Goal: Book appointment/travel/reservation

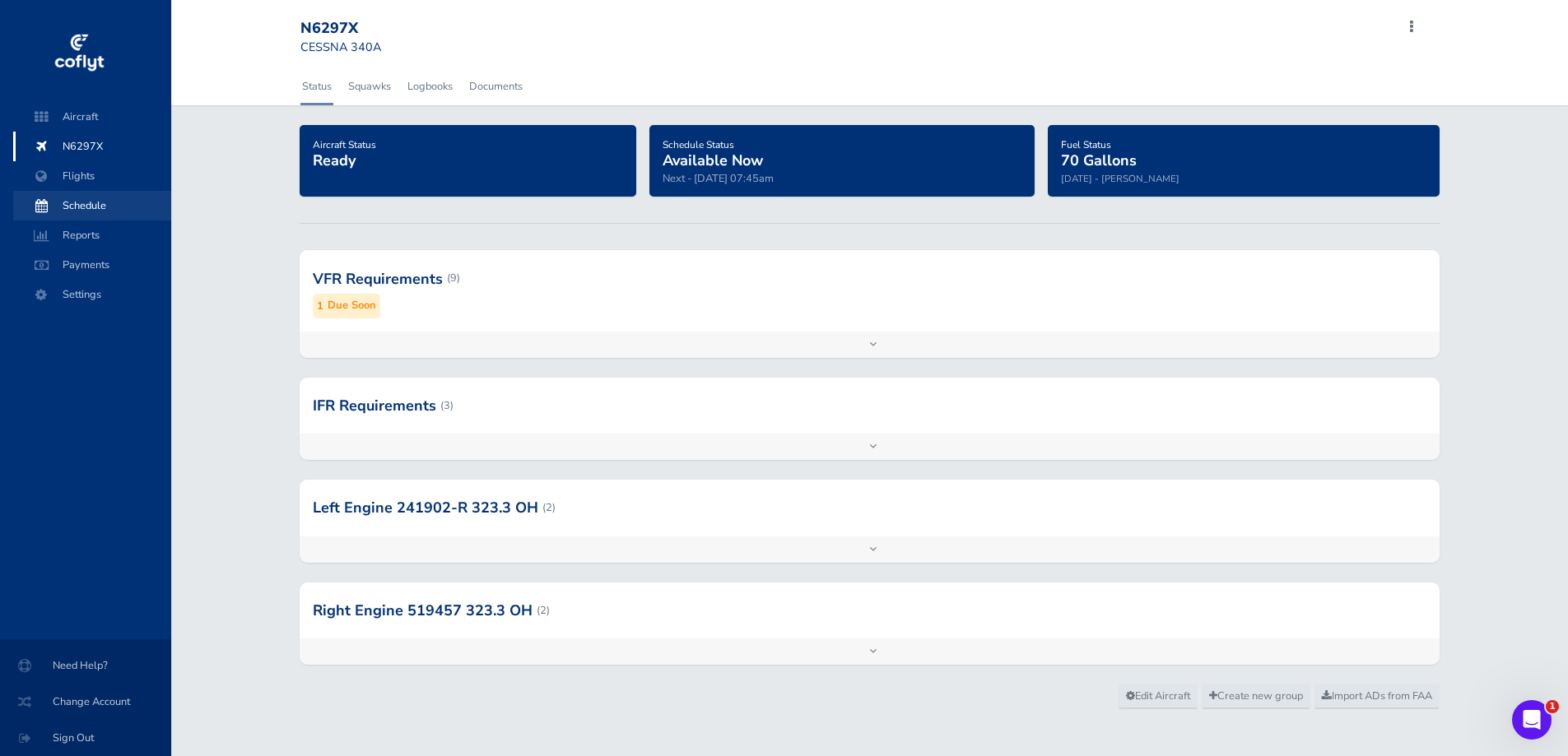
click at [91, 203] on span "Schedule" at bounding box center [91, 205] width 125 height 29
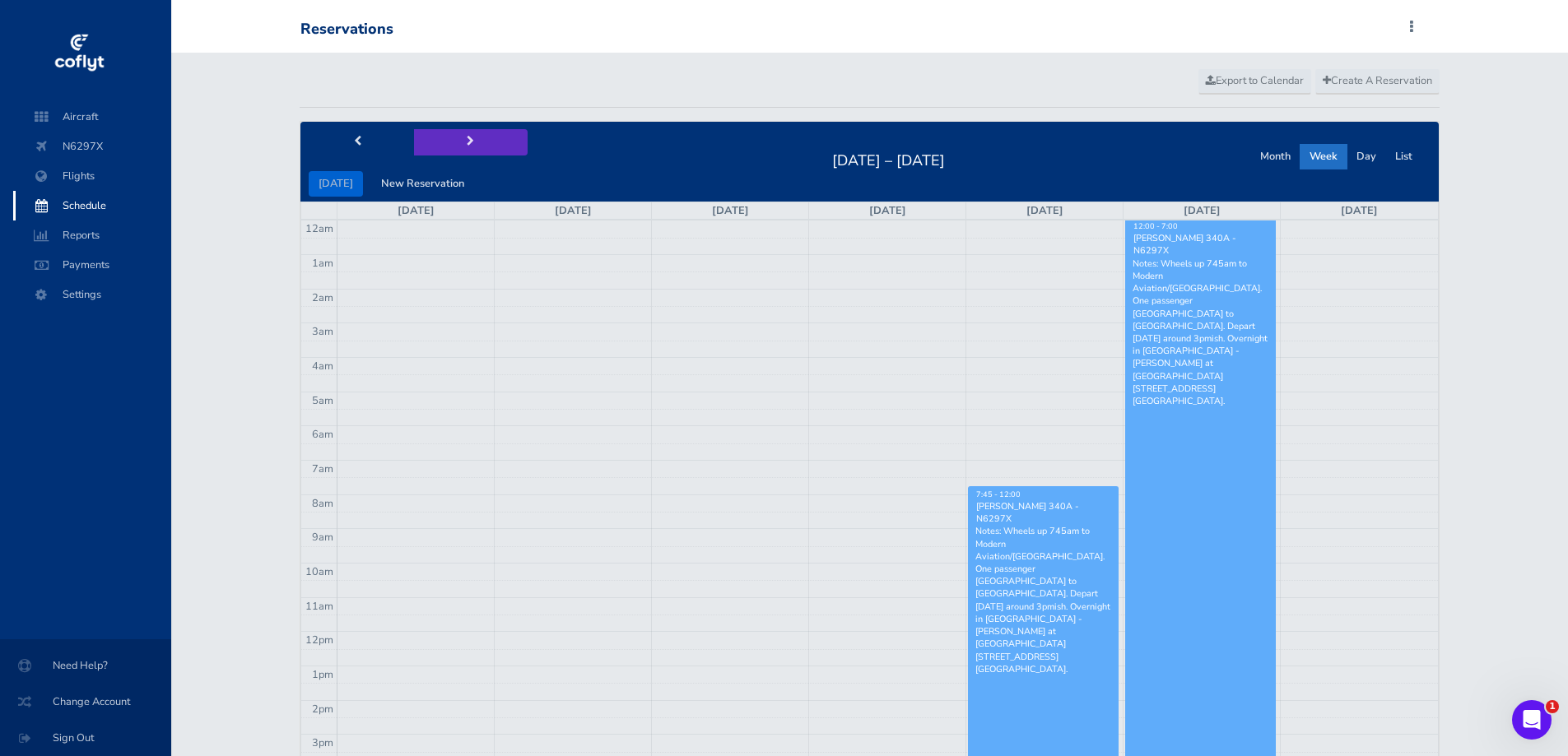
click at [455, 139] on button "next" at bounding box center [471, 142] width 114 height 25
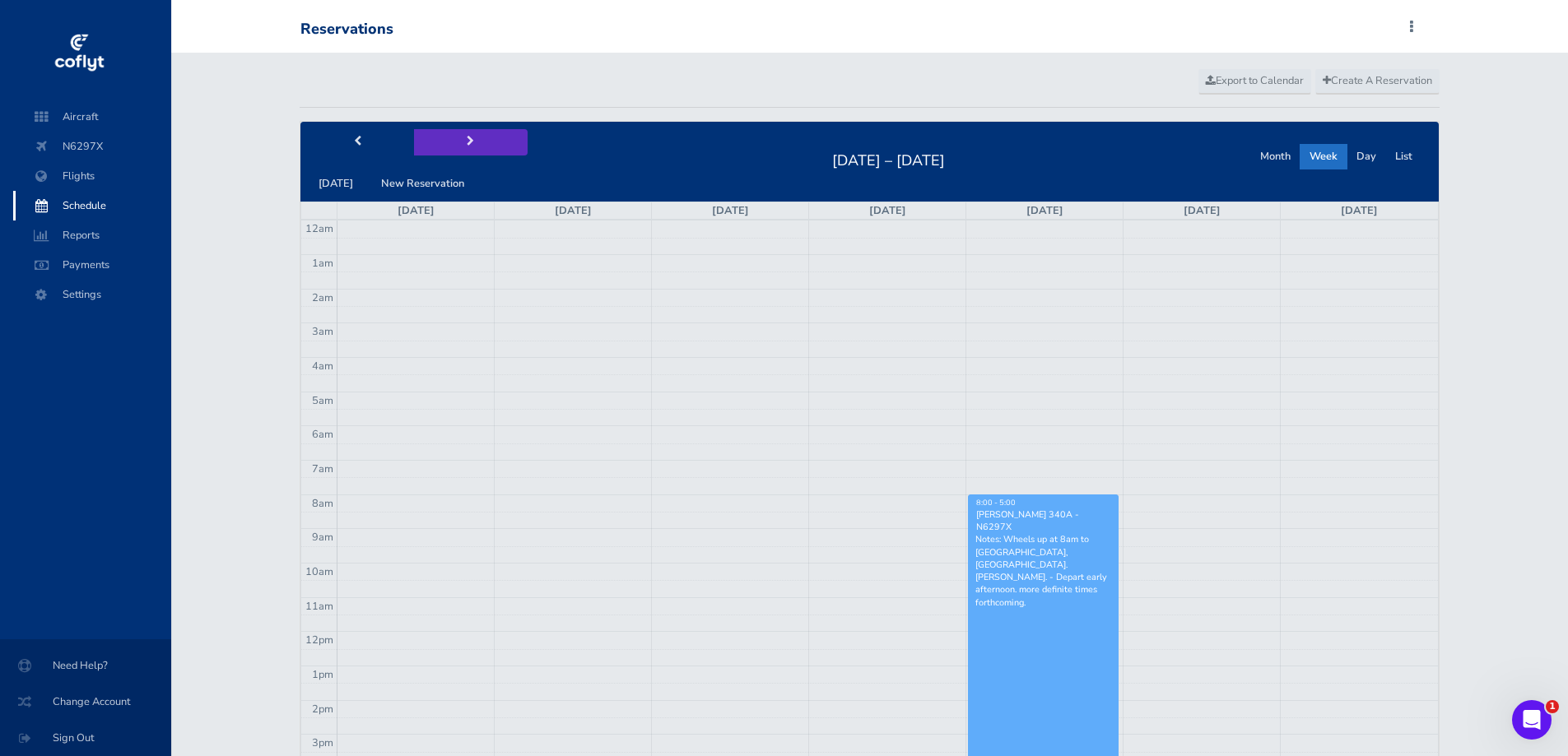
click at [467, 142] on span "next" at bounding box center [470, 142] width 8 height 11
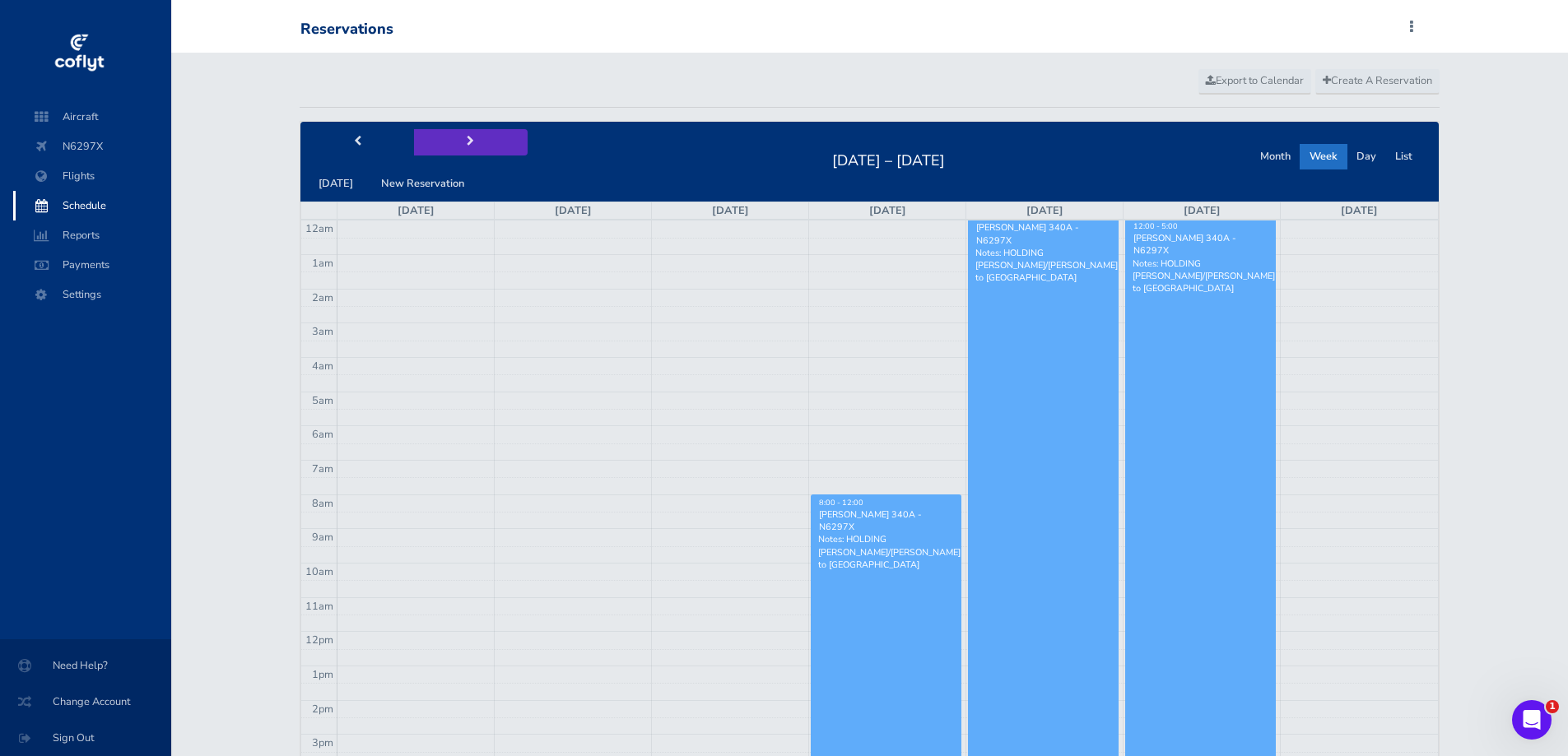
click at [467, 142] on span "next" at bounding box center [470, 142] width 8 height 11
